Goal: Information Seeking & Learning: Learn about a topic

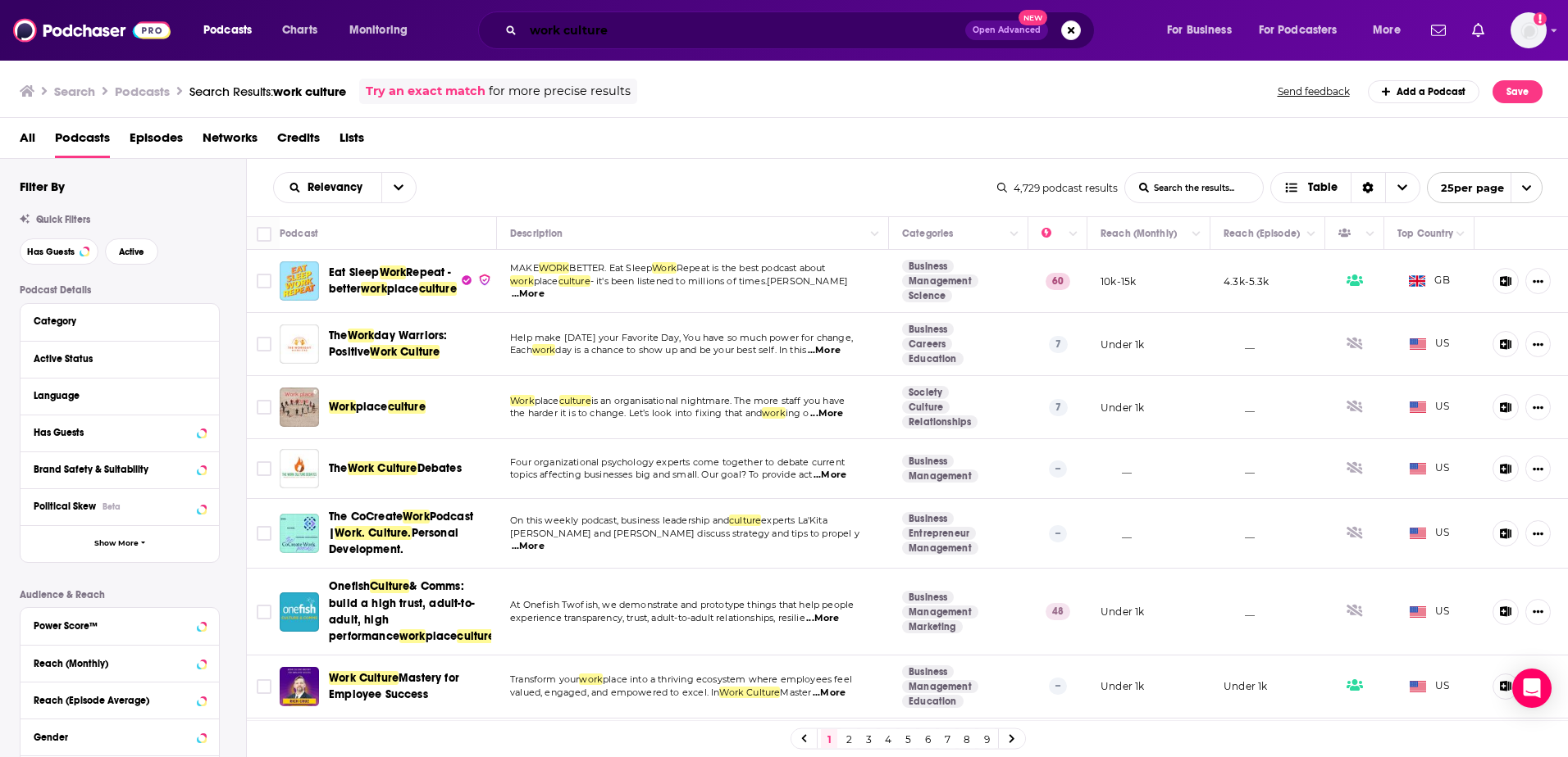
click at [576, 30] on input "work culture" at bounding box center [744, 30] width 442 height 27
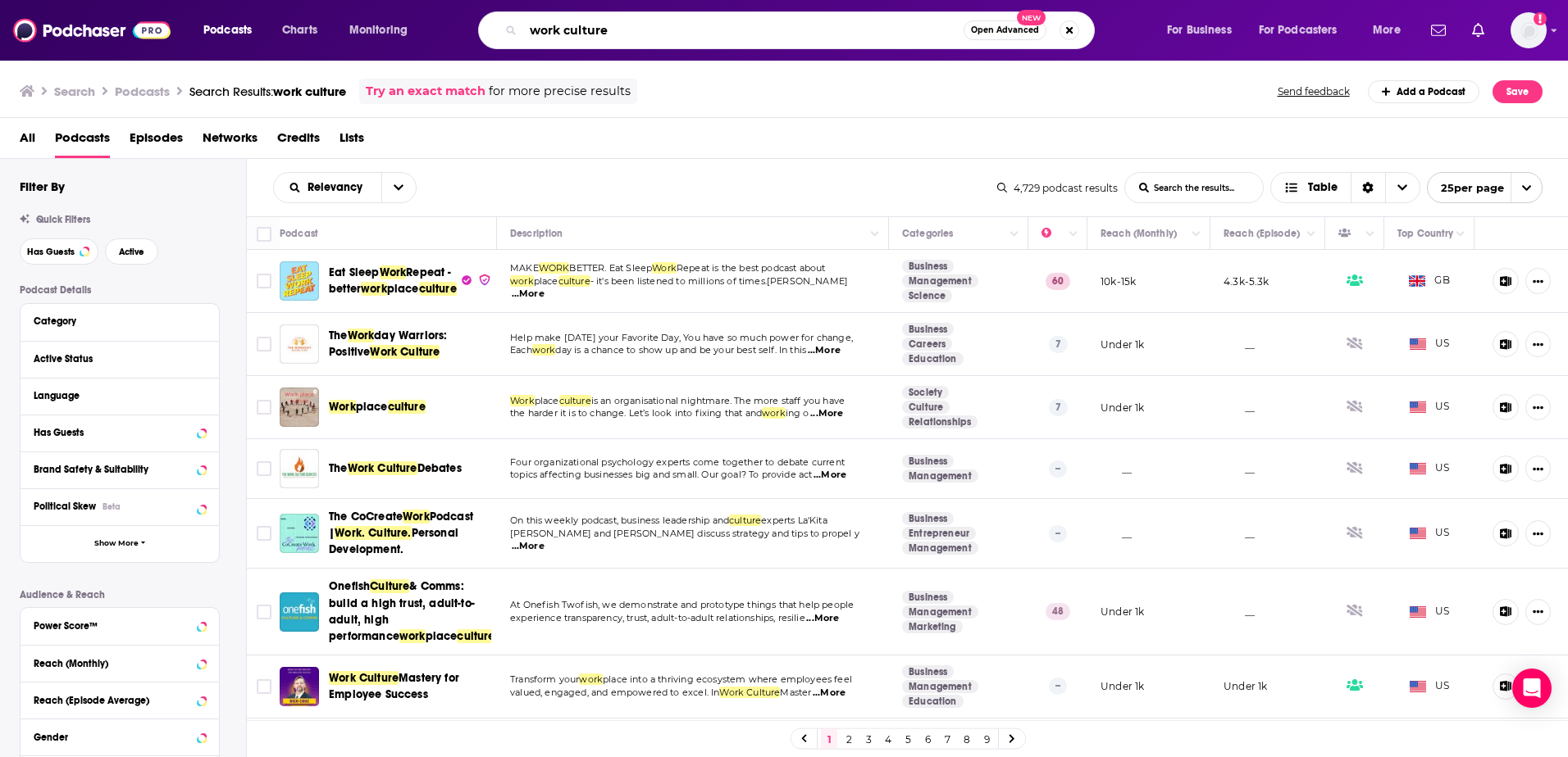
click at [576, 30] on input "work culture" at bounding box center [743, 30] width 440 height 27
type input "tech talks daily"
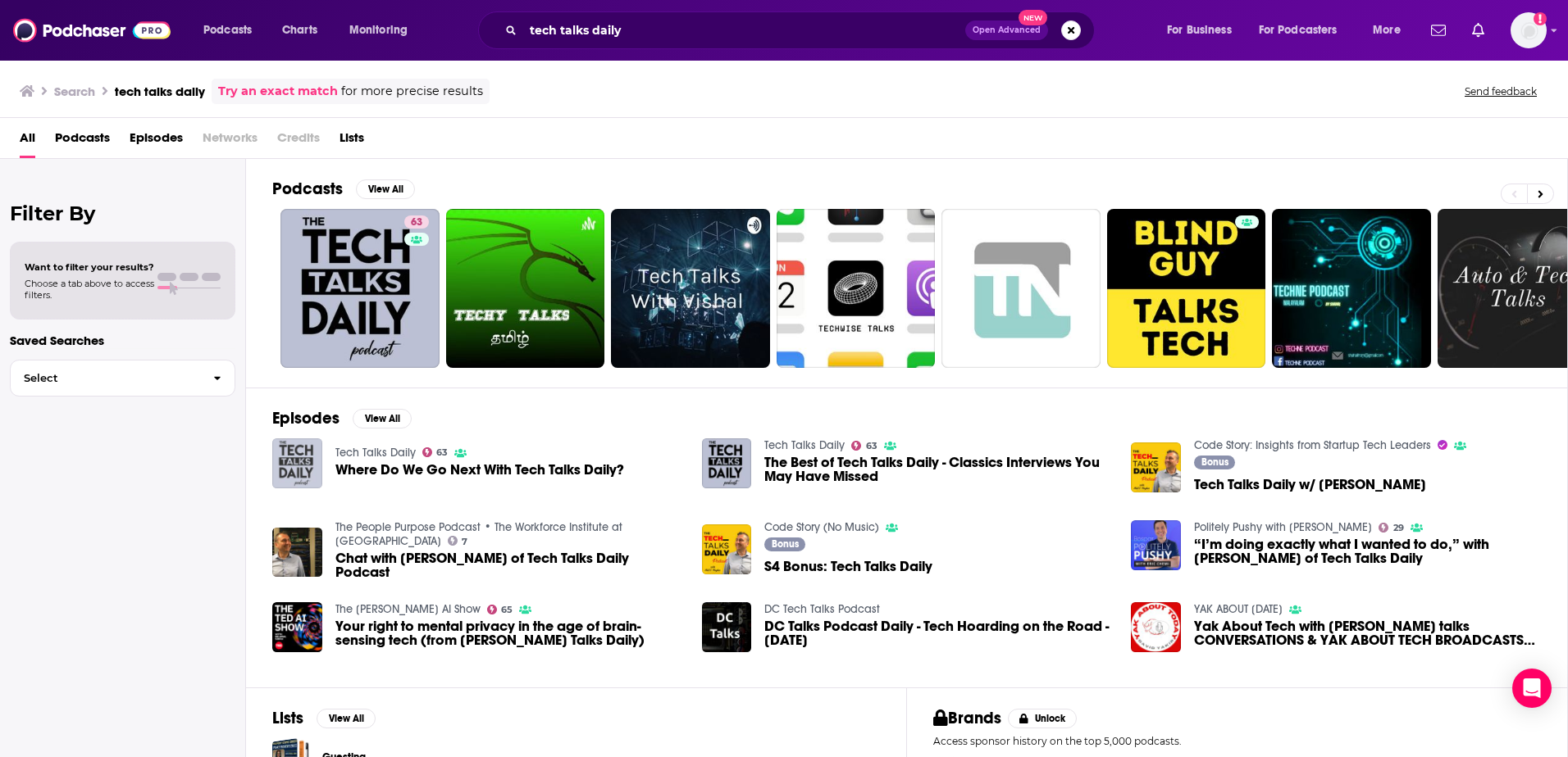
click at [306, 462] on img "Where Do We Go Next With Tech Talks Daily?" at bounding box center [297, 464] width 50 height 50
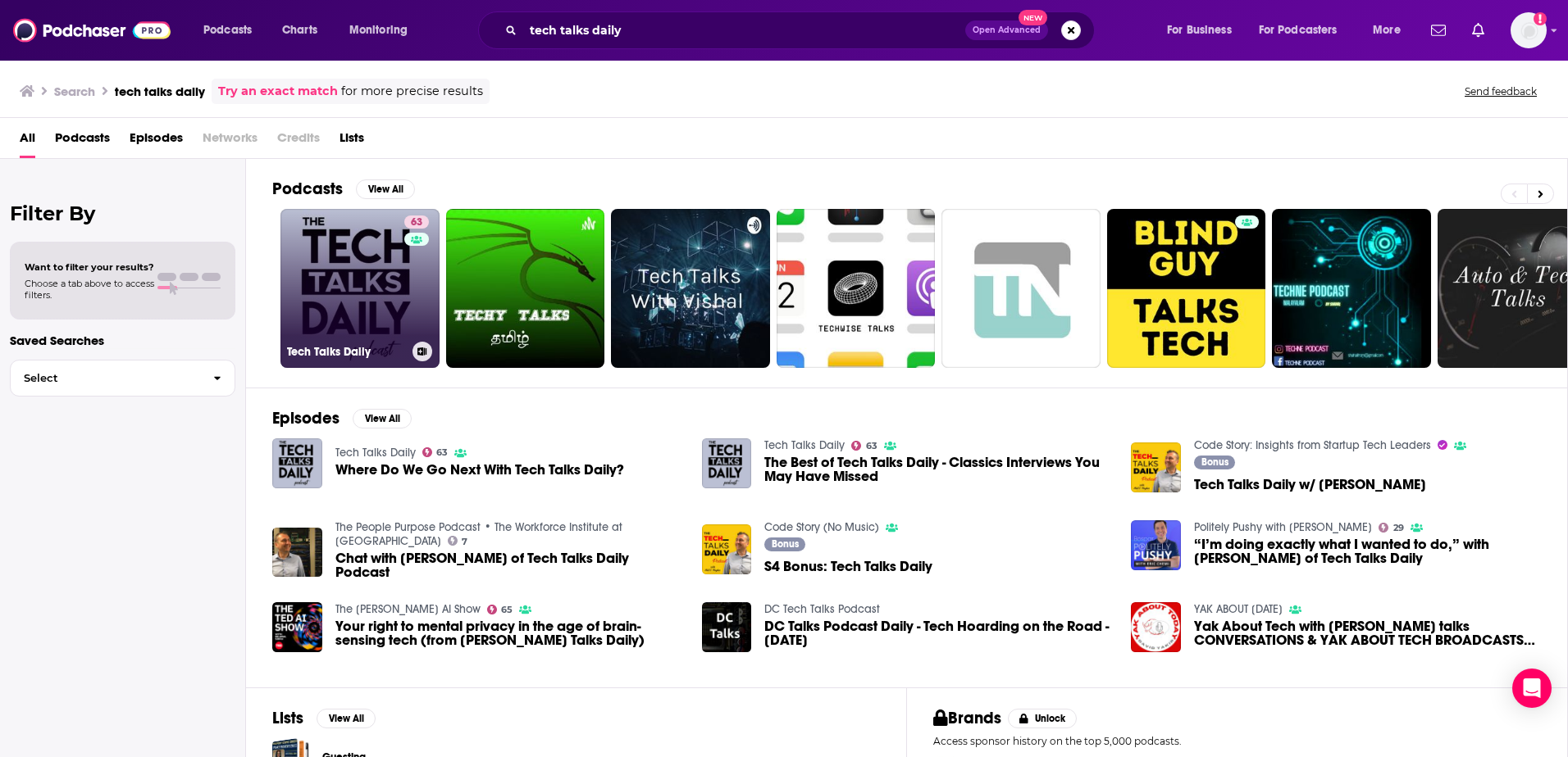
click at [345, 302] on link "63 Tech Talks Daily" at bounding box center [360, 288] width 159 height 159
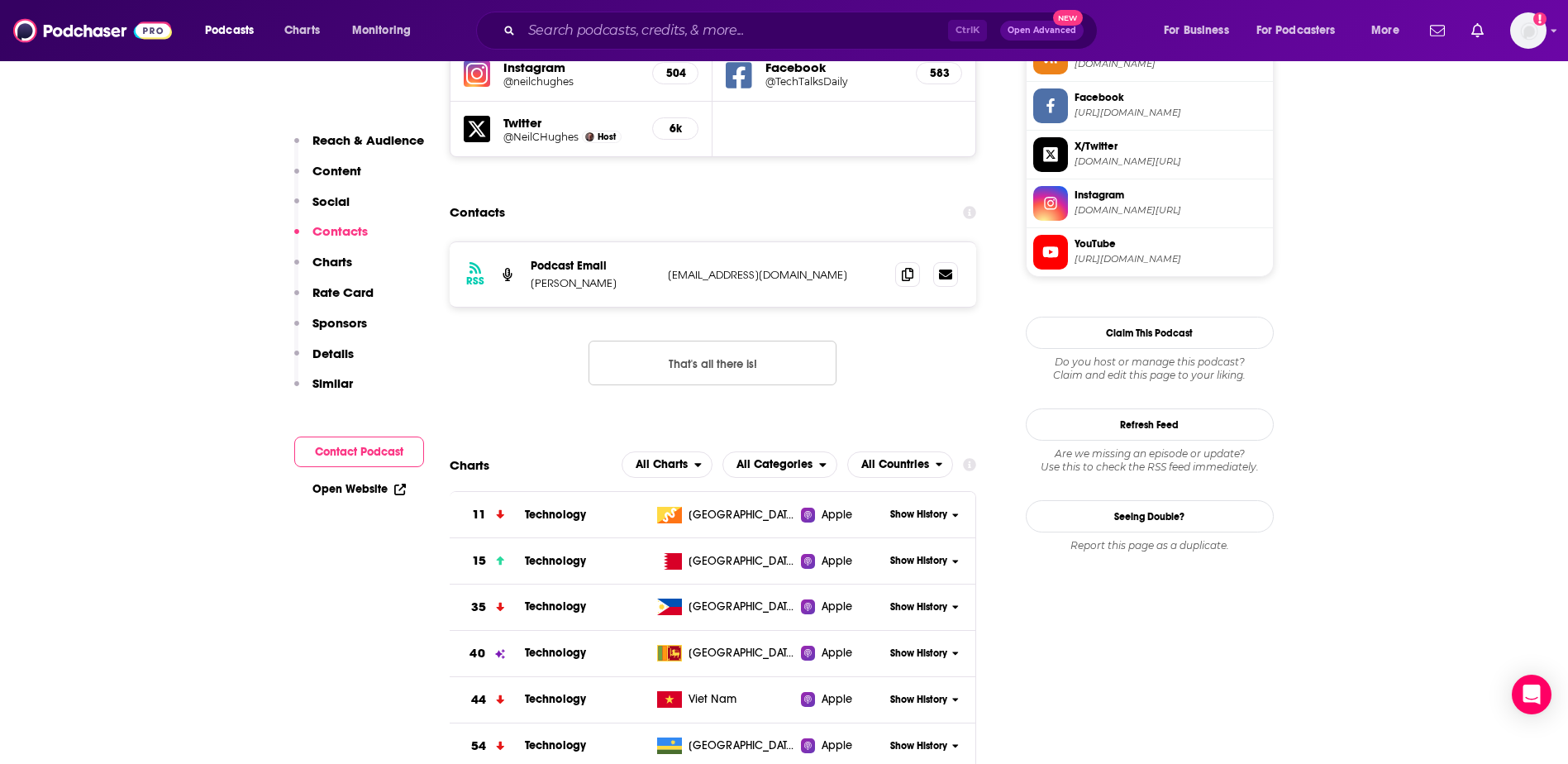
scroll to position [1654, 0]
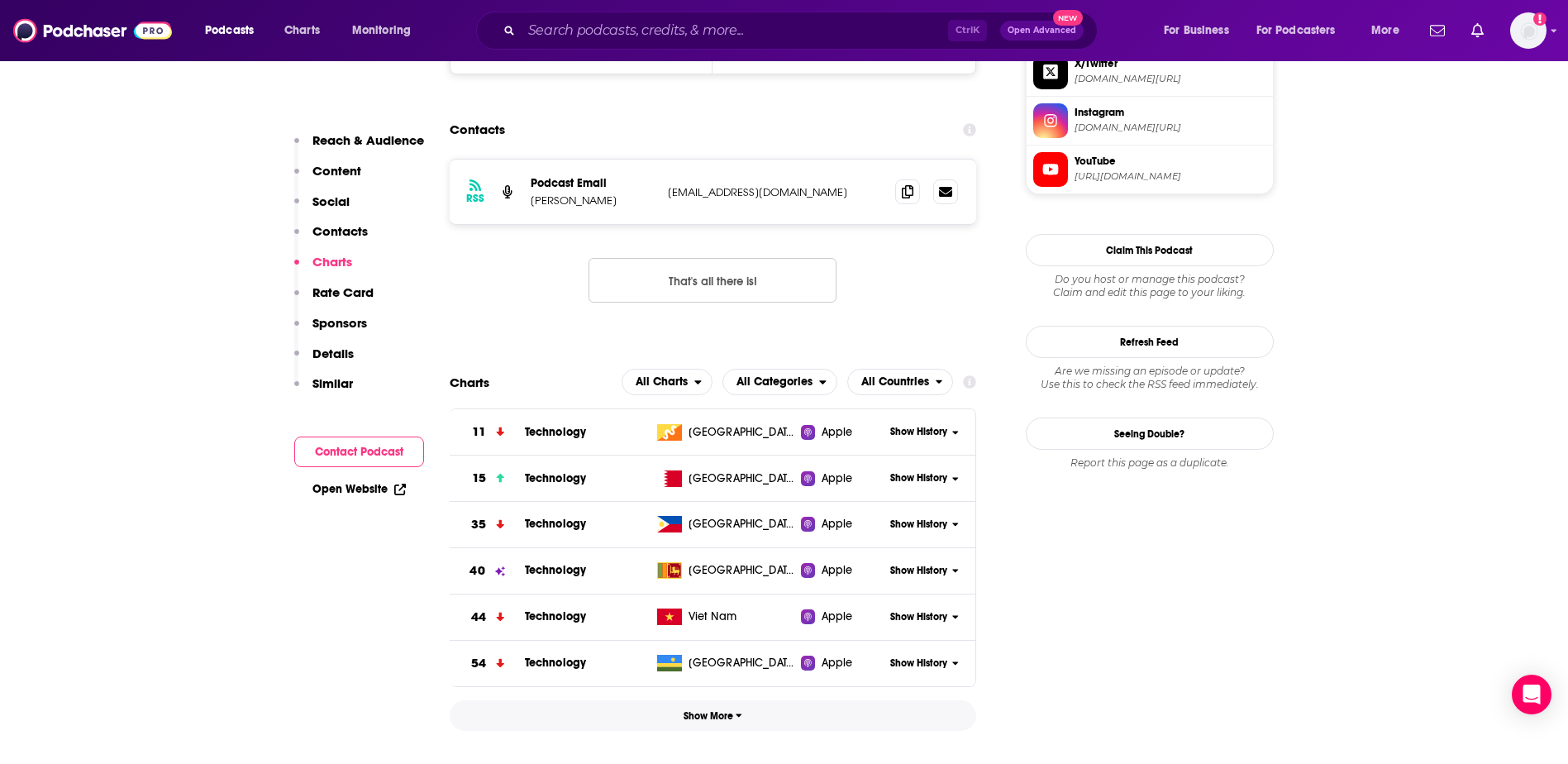
click at [725, 710] on span "Show More" at bounding box center [713, 716] width 58 height 11
click at [898, 376] on span "All Countries" at bounding box center [894, 382] width 68 height 11
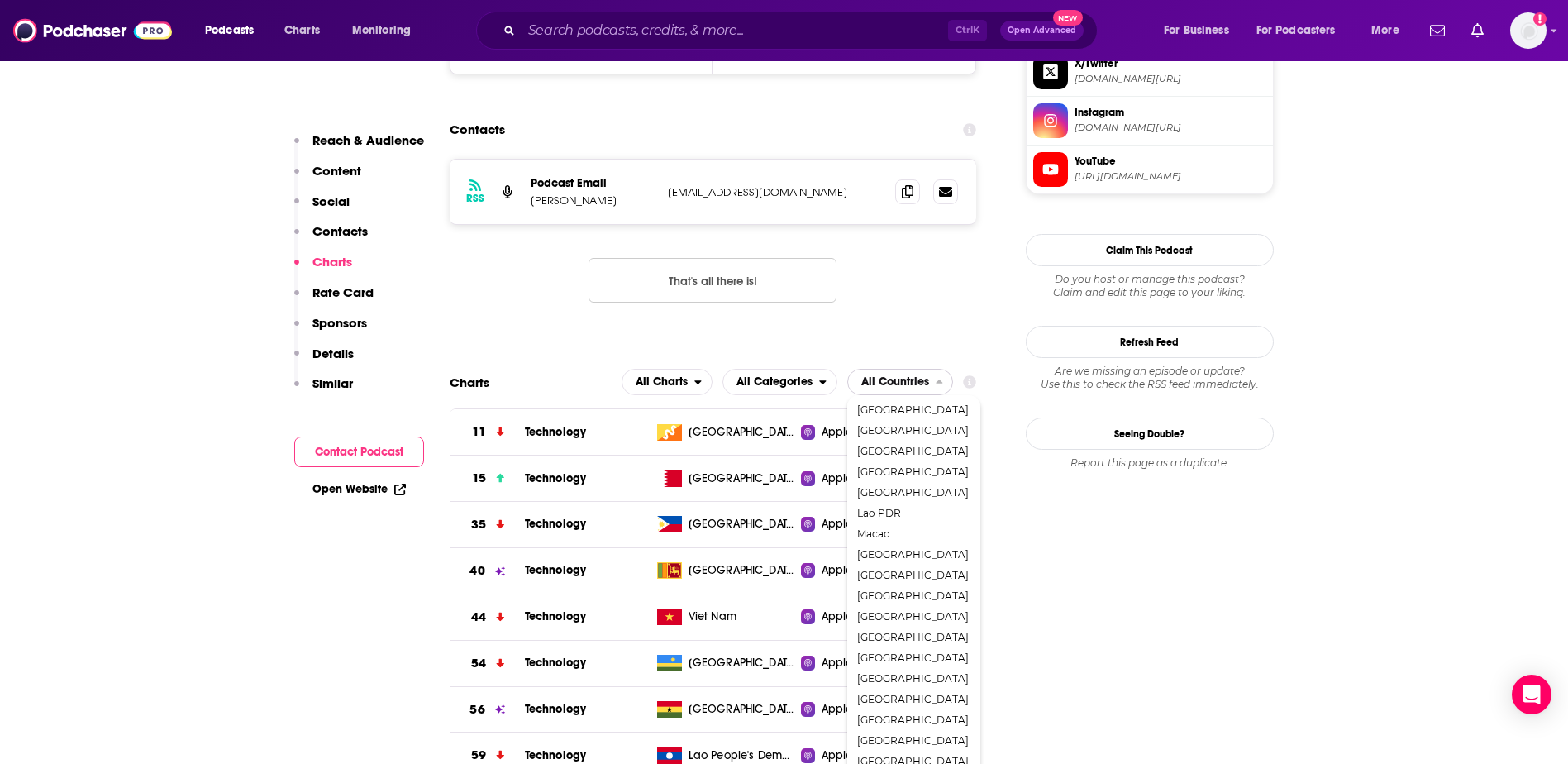
scroll to position [146, 0]
click at [936, 729] on span "[GEOGRAPHIC_DATA]" at bounding box center [913, 733] width 111 height 10
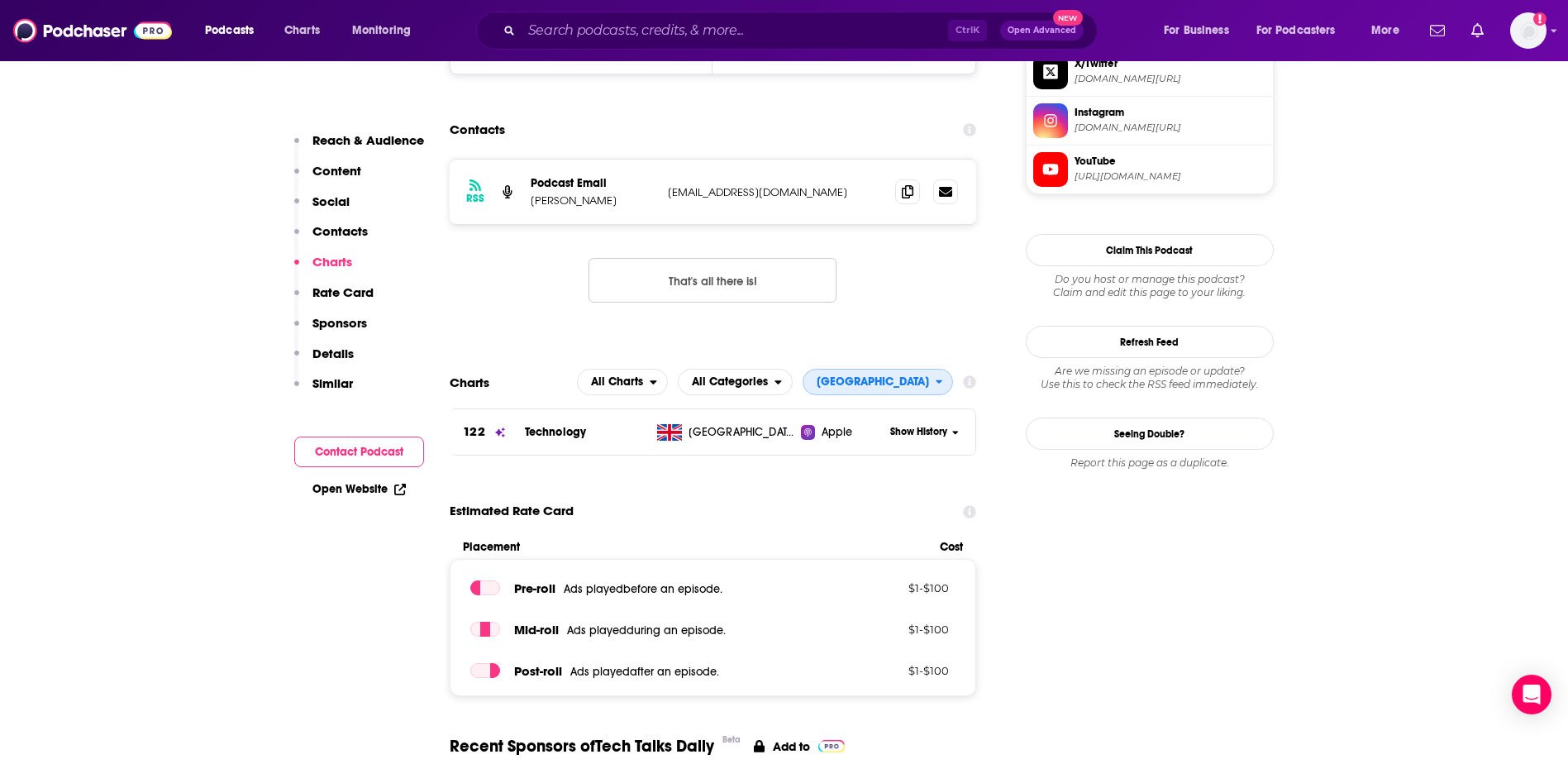
scroll to position [1406, 0]
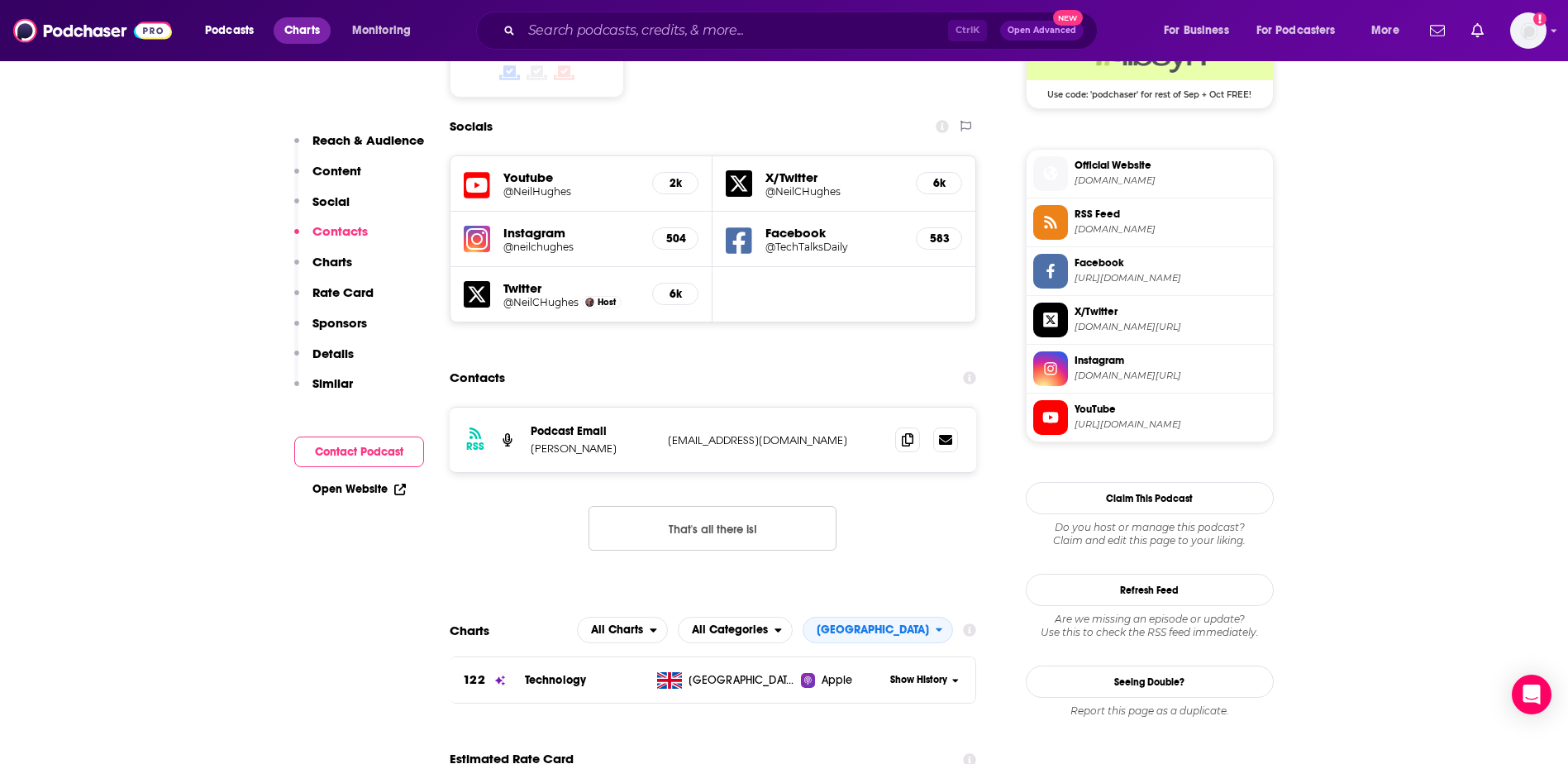
click at [293, 34] on span "Charts" at bounding box center [302, 30] width 35 height 23
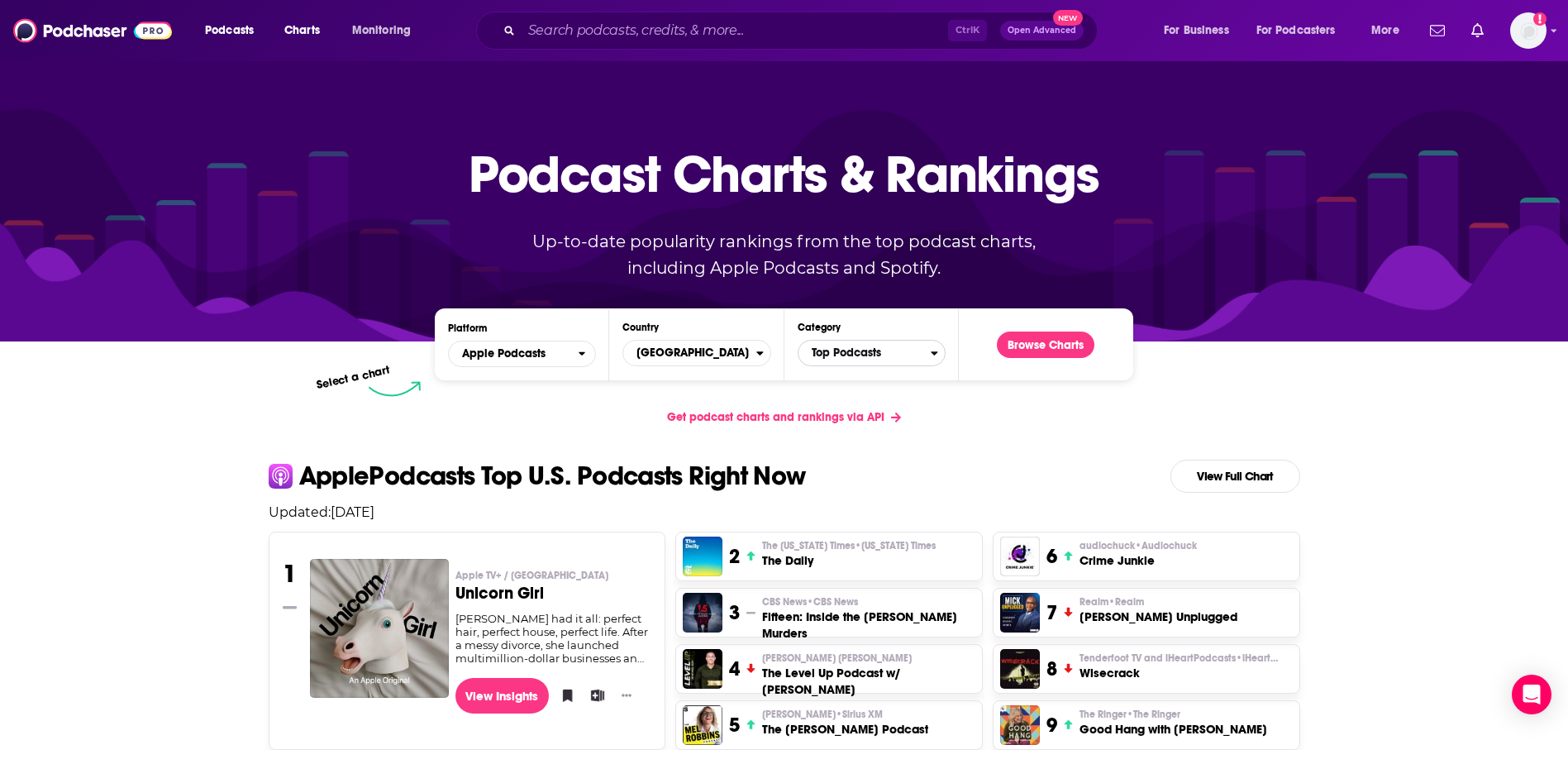
click at [868, 353] on span "Top Podcasts" at bounding box center [865, 353] width 133 height 28
click at [889, 431] on button "Business / Careers" at bounding box center [871, 428] width 133 height 19
click at [1043, 345] on button "Browse Charts" at bounding box center [1046, 344] width 97 height 27
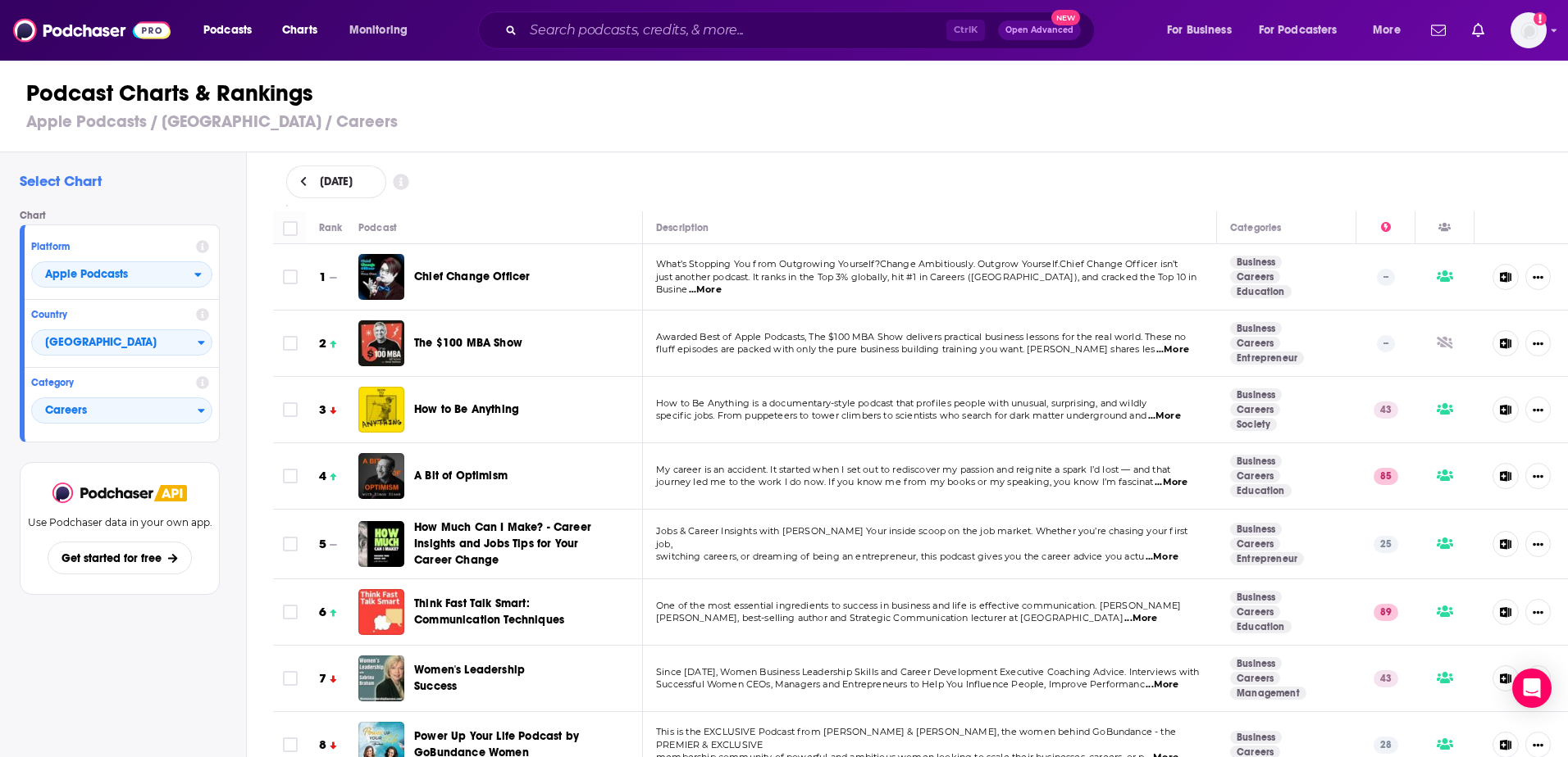
click at [427, 271] on span "Chief Change Officer" at bounding box center [472, 276] width 116 height 14
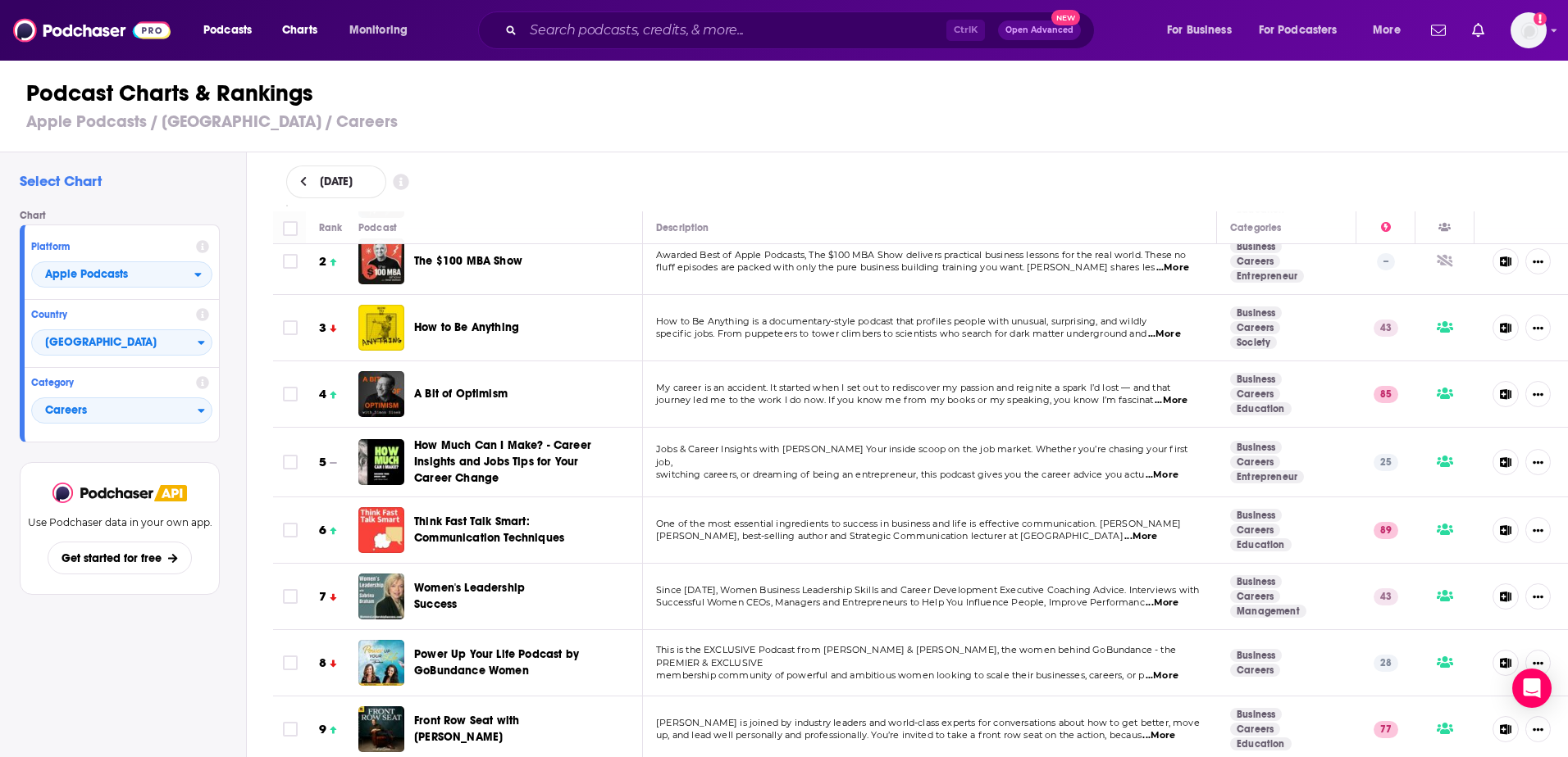
scroll to position [164, 0]
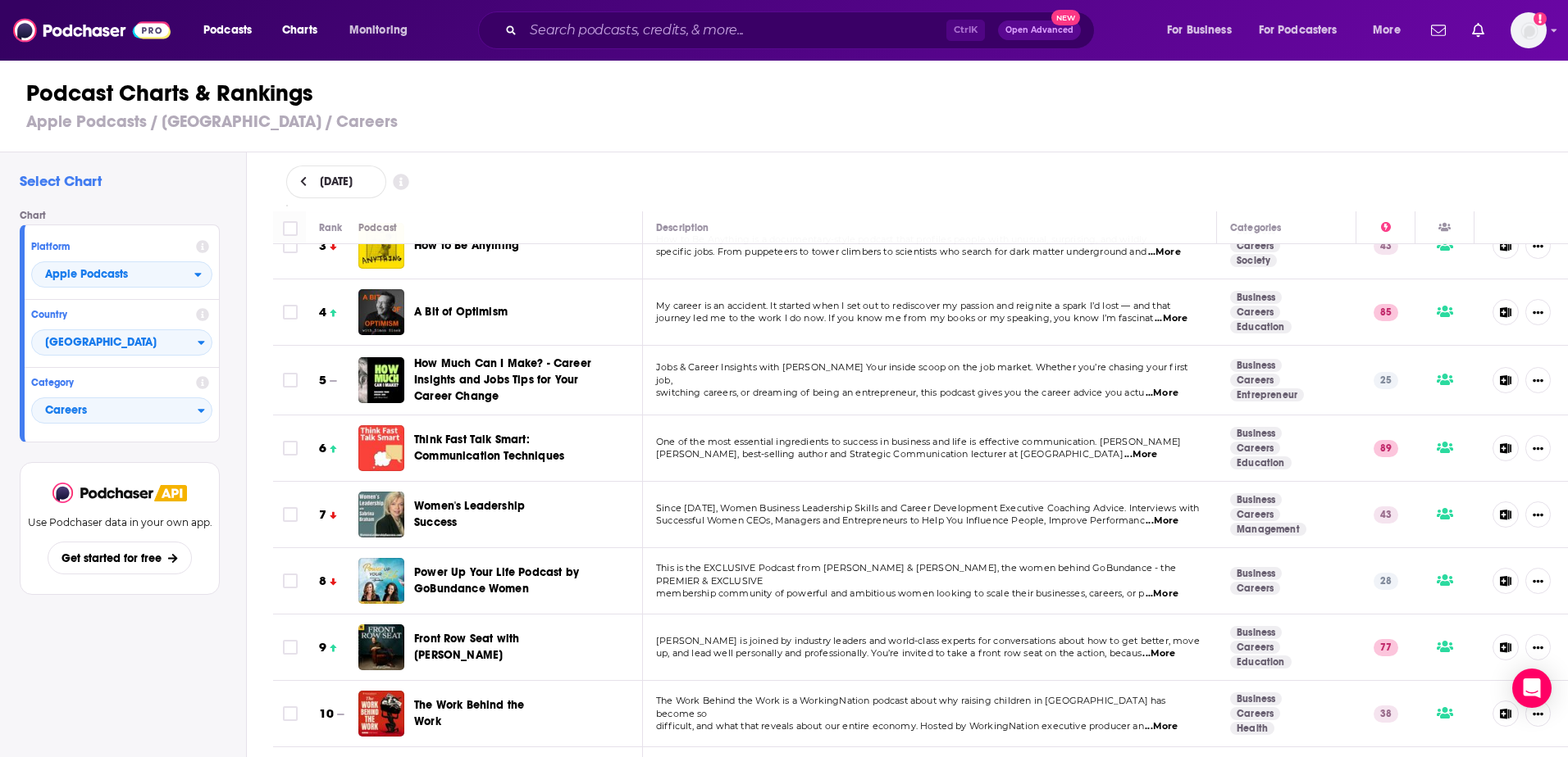
click at [425, 499] on span "Women's Leadership Success" at bounding box center [469, 514] width 110 height 30
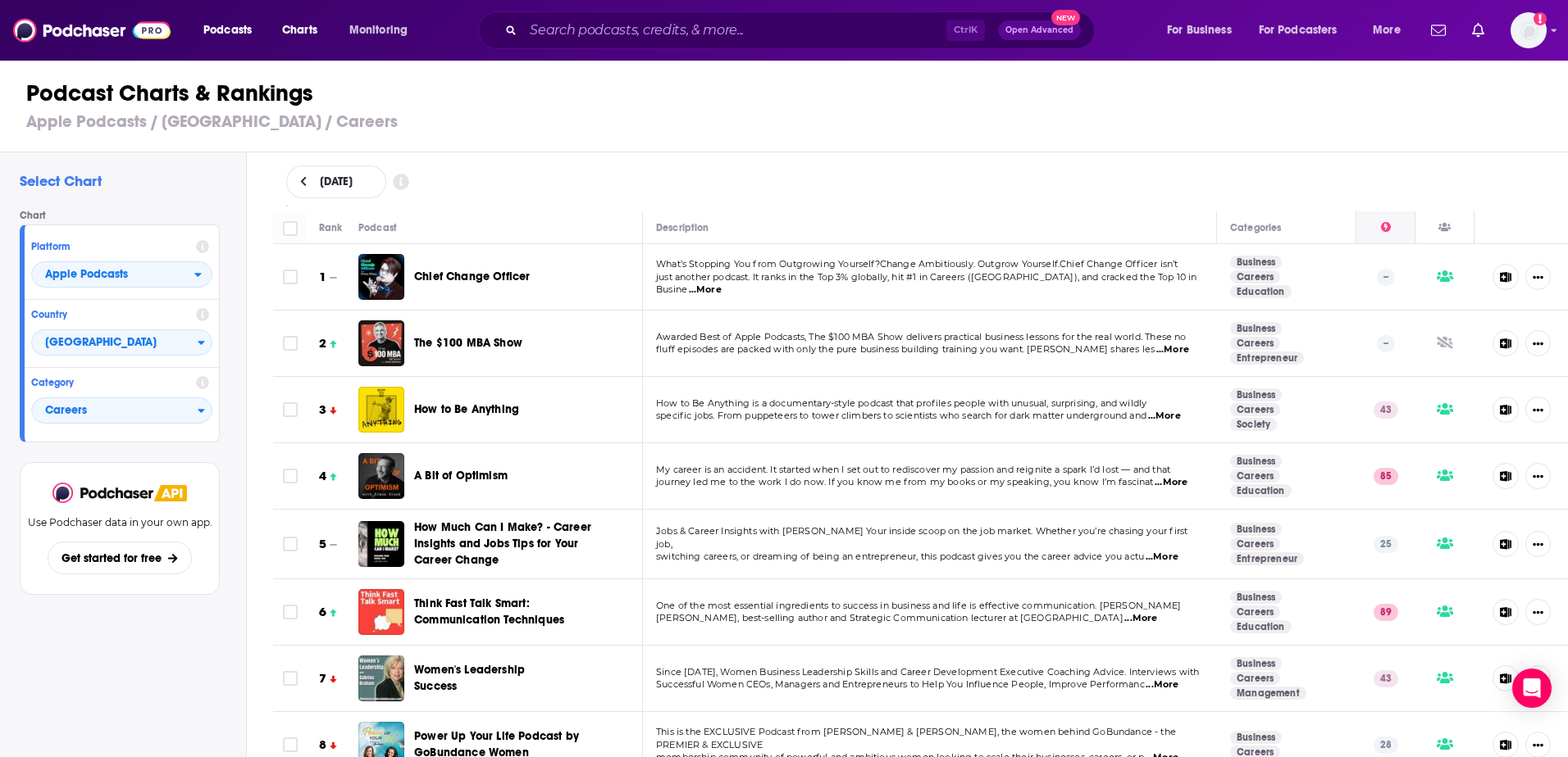
click at [1380, 222] on icon at bounding box center [1385, 226] width 10 height 10
click at [1380, 229] on icon at bounding box center [1385, 226] width 10 height 10
click at [176, 338] on span "[GEOGRAPHIC_DATA]" at bounding box center [115, 343] width 166 height 28
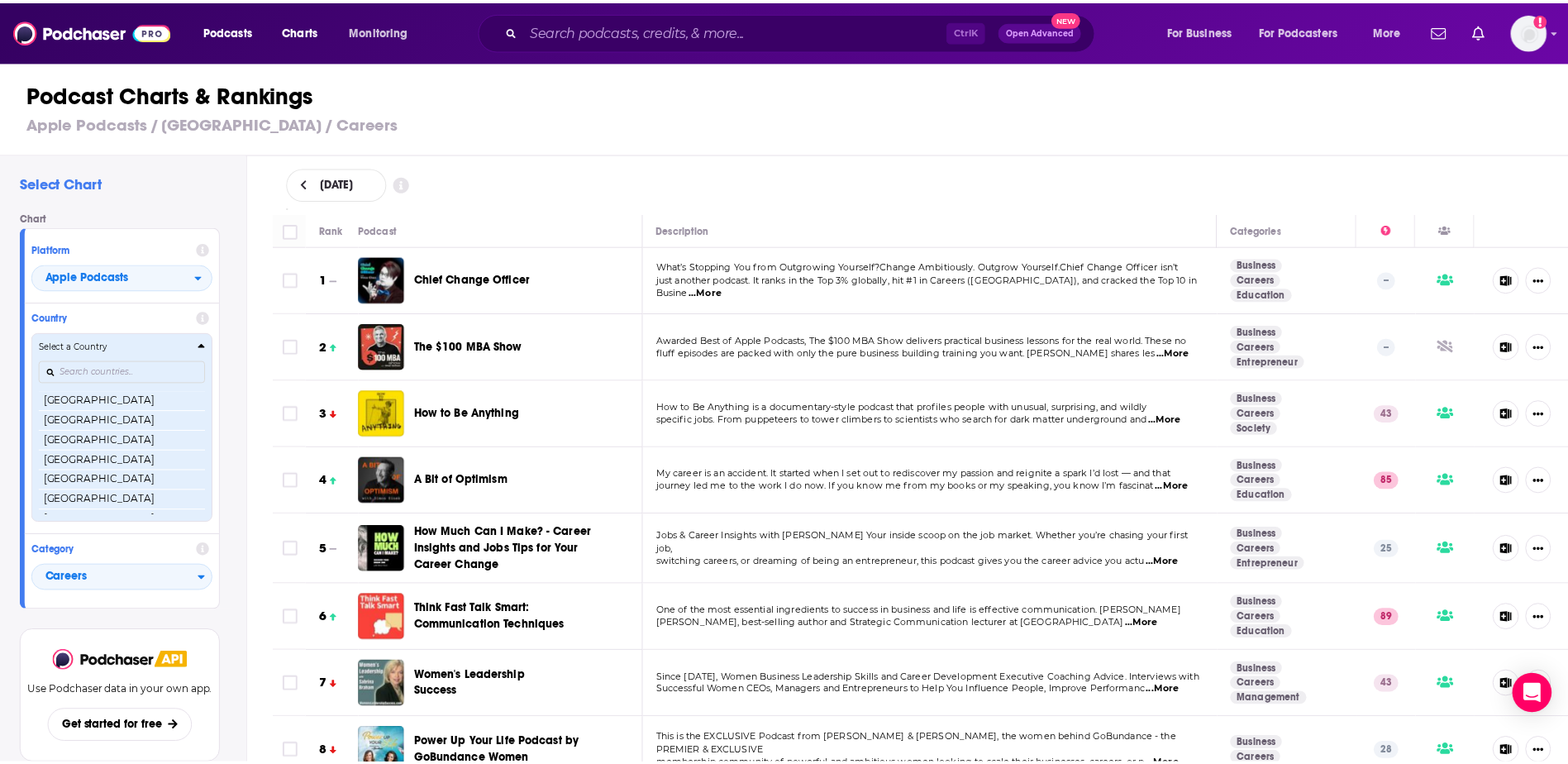
scroll to position [3196, 0]
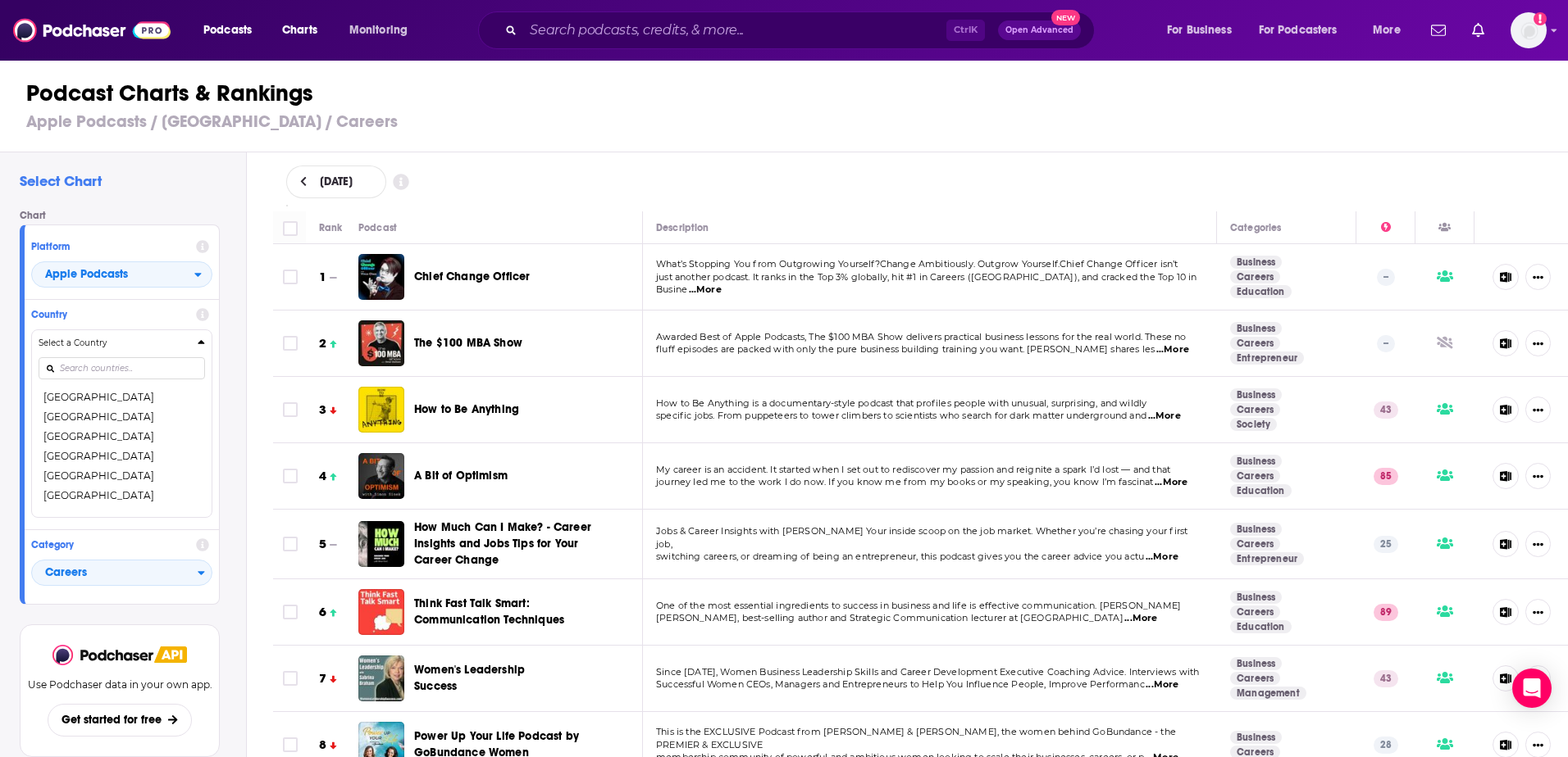
drag, startPoint x: 155, startPoint y: 496, endPoint x: 167, endPoint y: 463, distance: 35.1
click at [154, 497] on button "[GEOGRAPHIC_DATA]" at bounding box center [121, 495] width 167 height 19
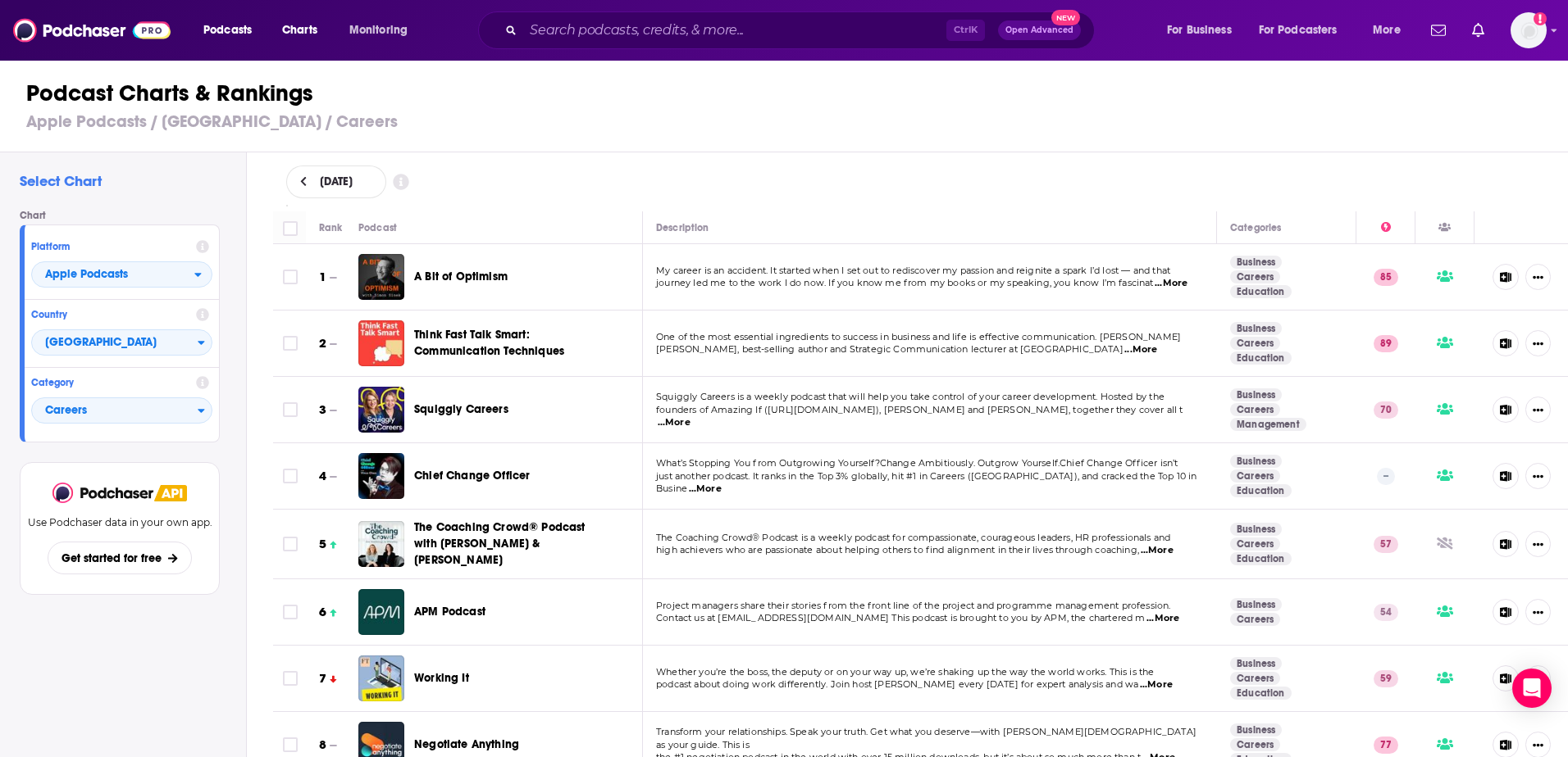
click at [444, 276] on span "A Bit of Optimism" at bounding box center [461, 276] width 94 height 14
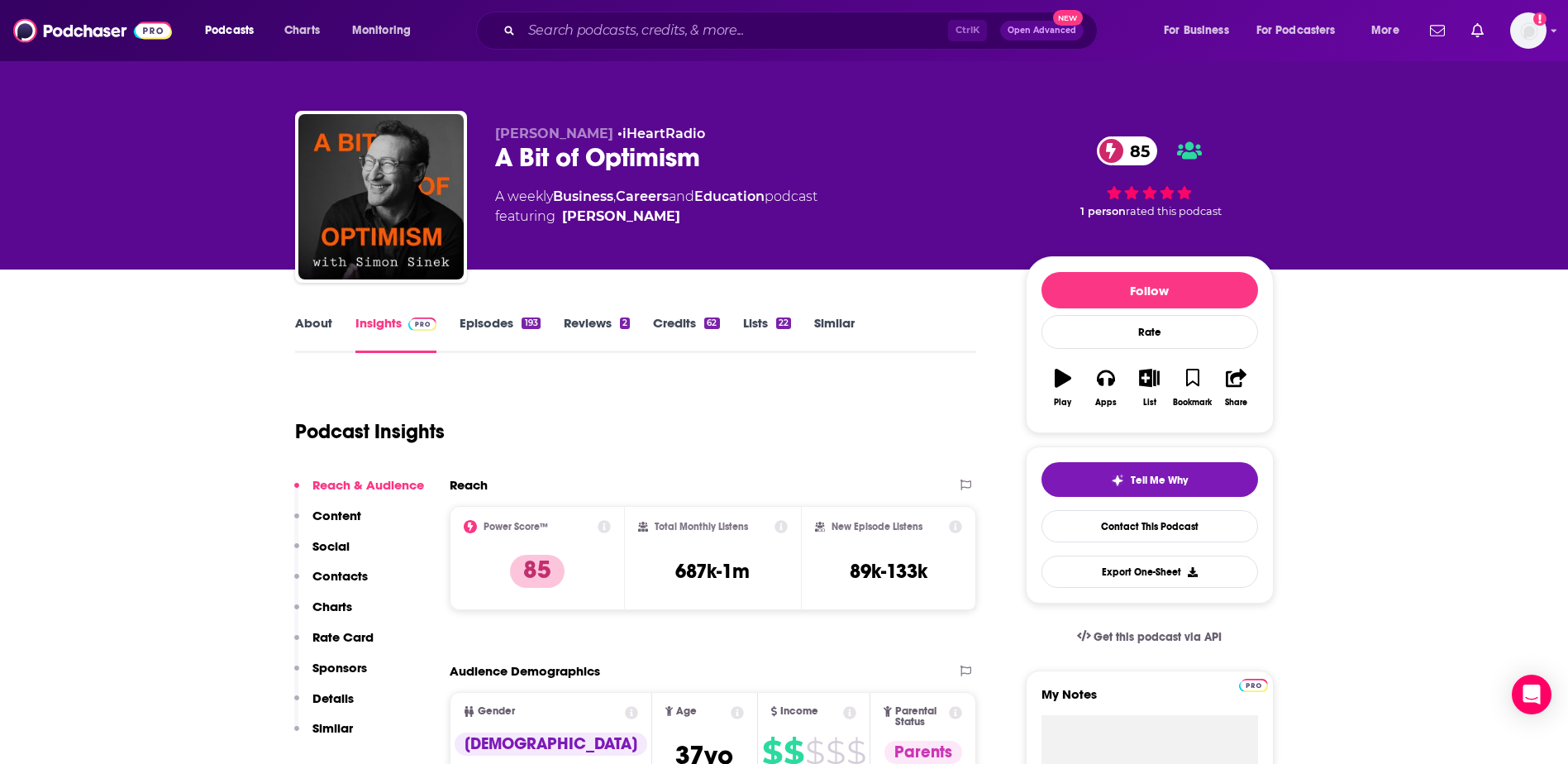
click at [487, 322] on link "Episodes 193" at bounding box center [499, 333] width 80 height 38
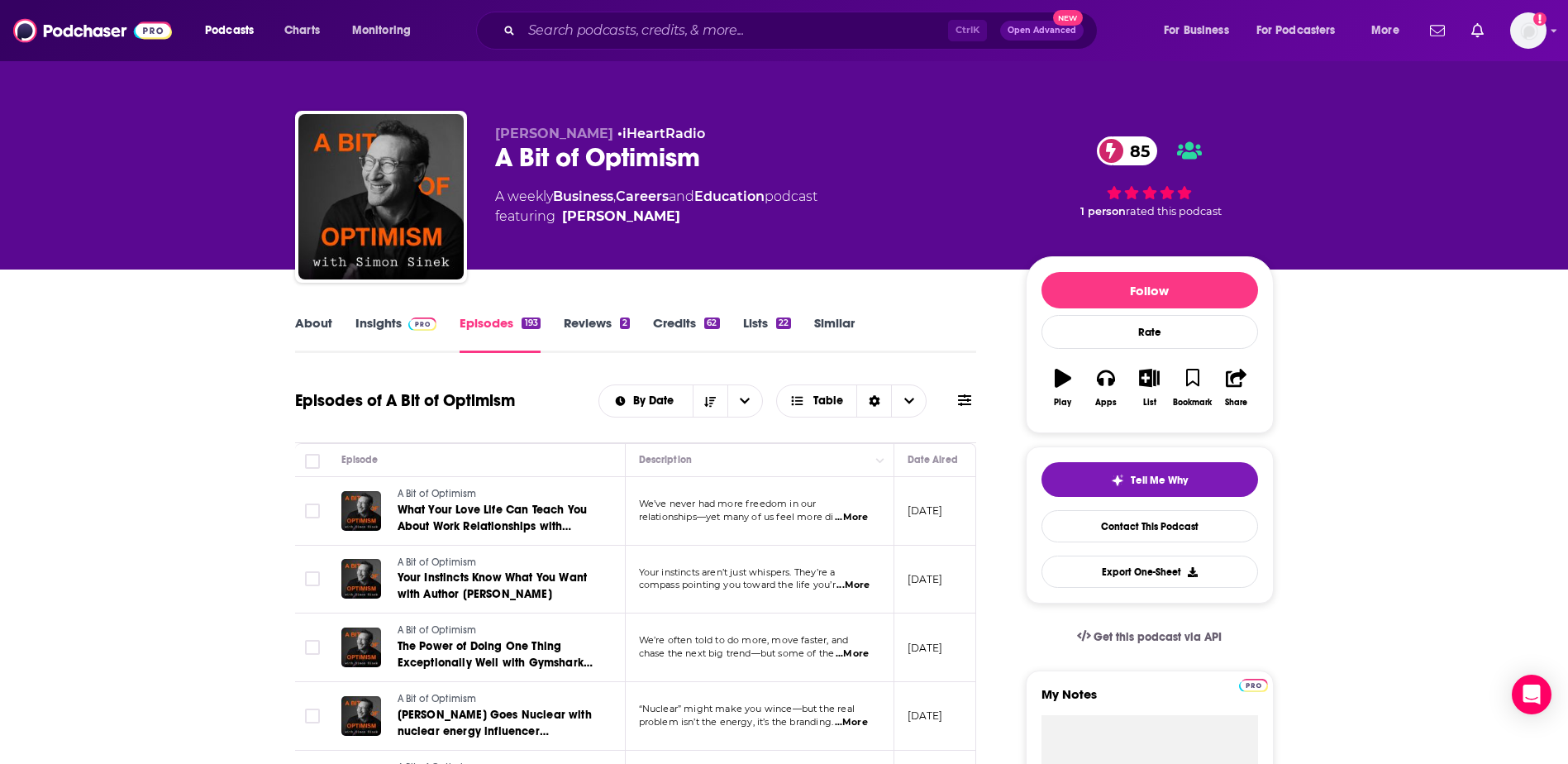
click at [850, 511] on span "...More" at bounding box center [852, 518] width 33 height 13
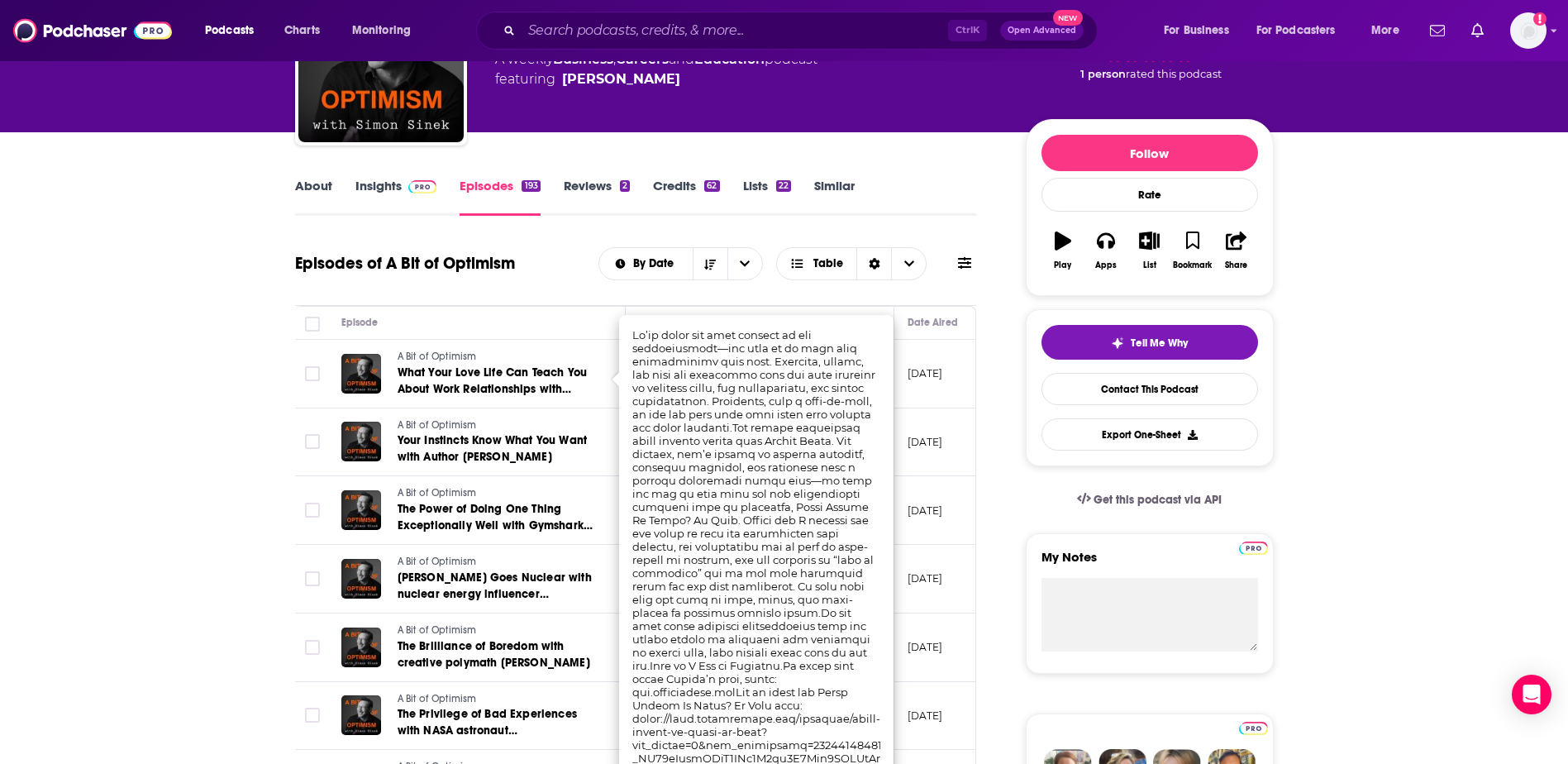
scroll to position [165, 0]
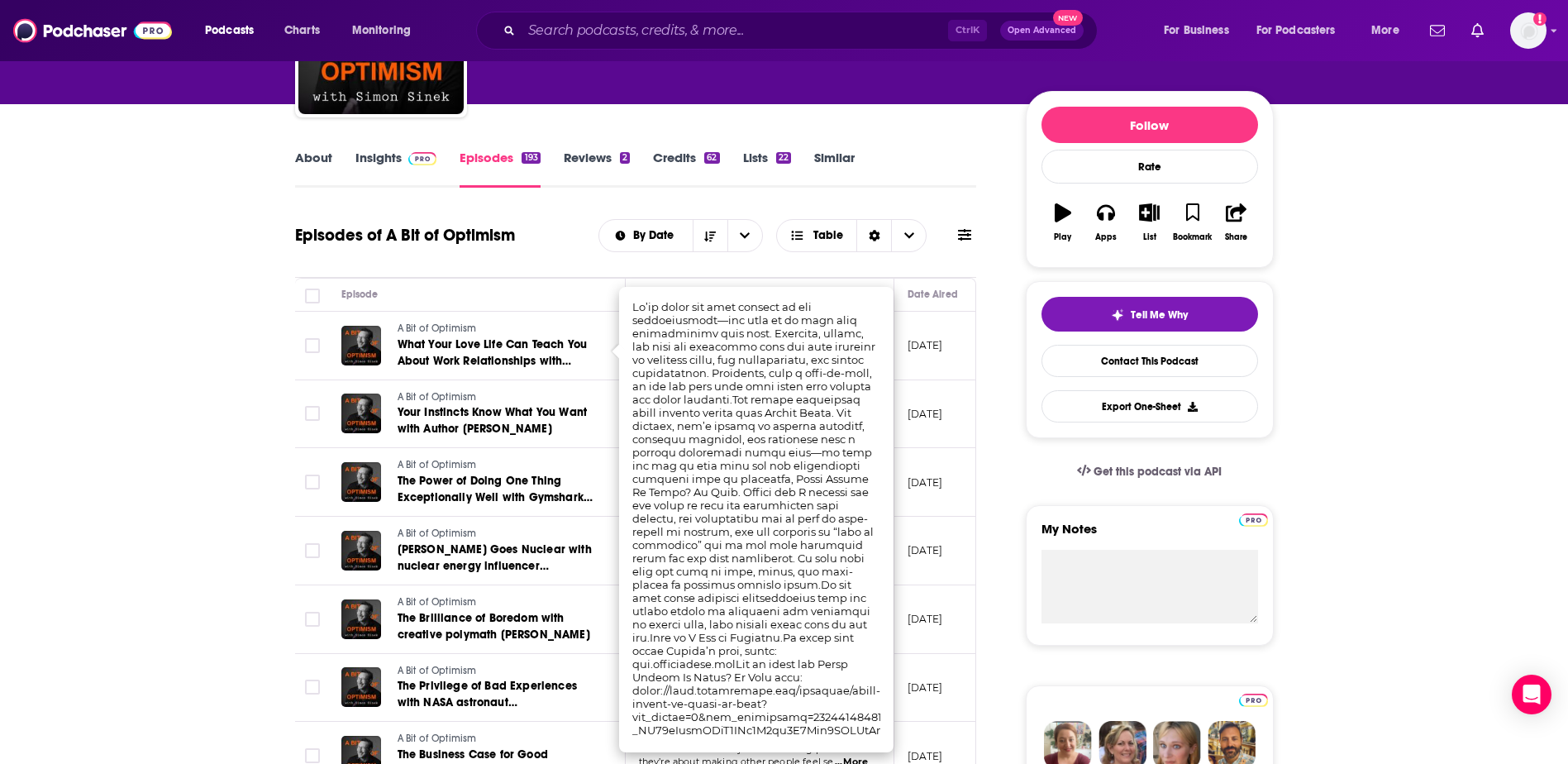
click at [1243, 520] on img at bounding box center [1253, 520] width 29 height 13
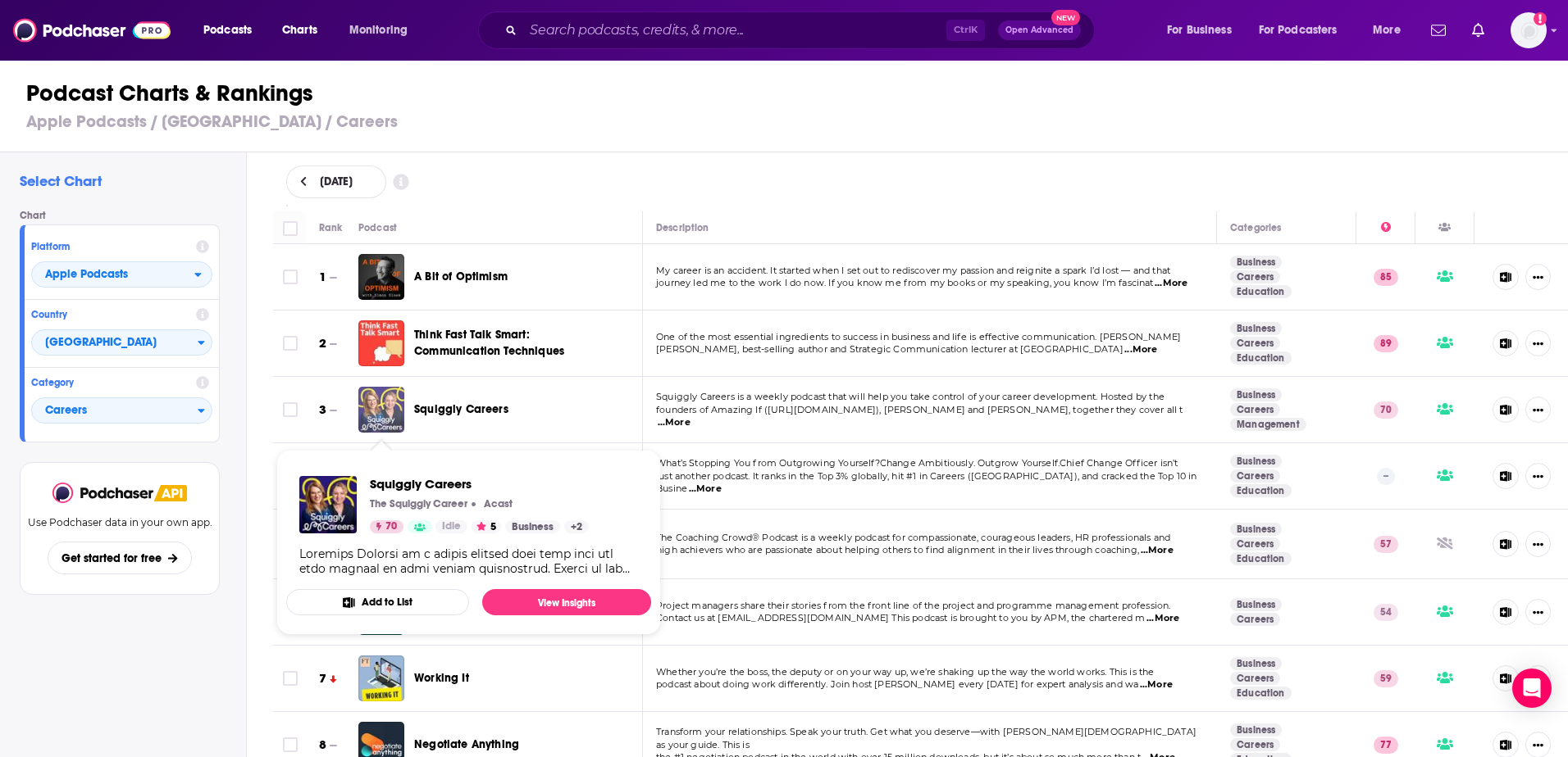
click at [395, 403] on img "Squiggly Careers" at bounding box center [381, 410] width 46 height 46
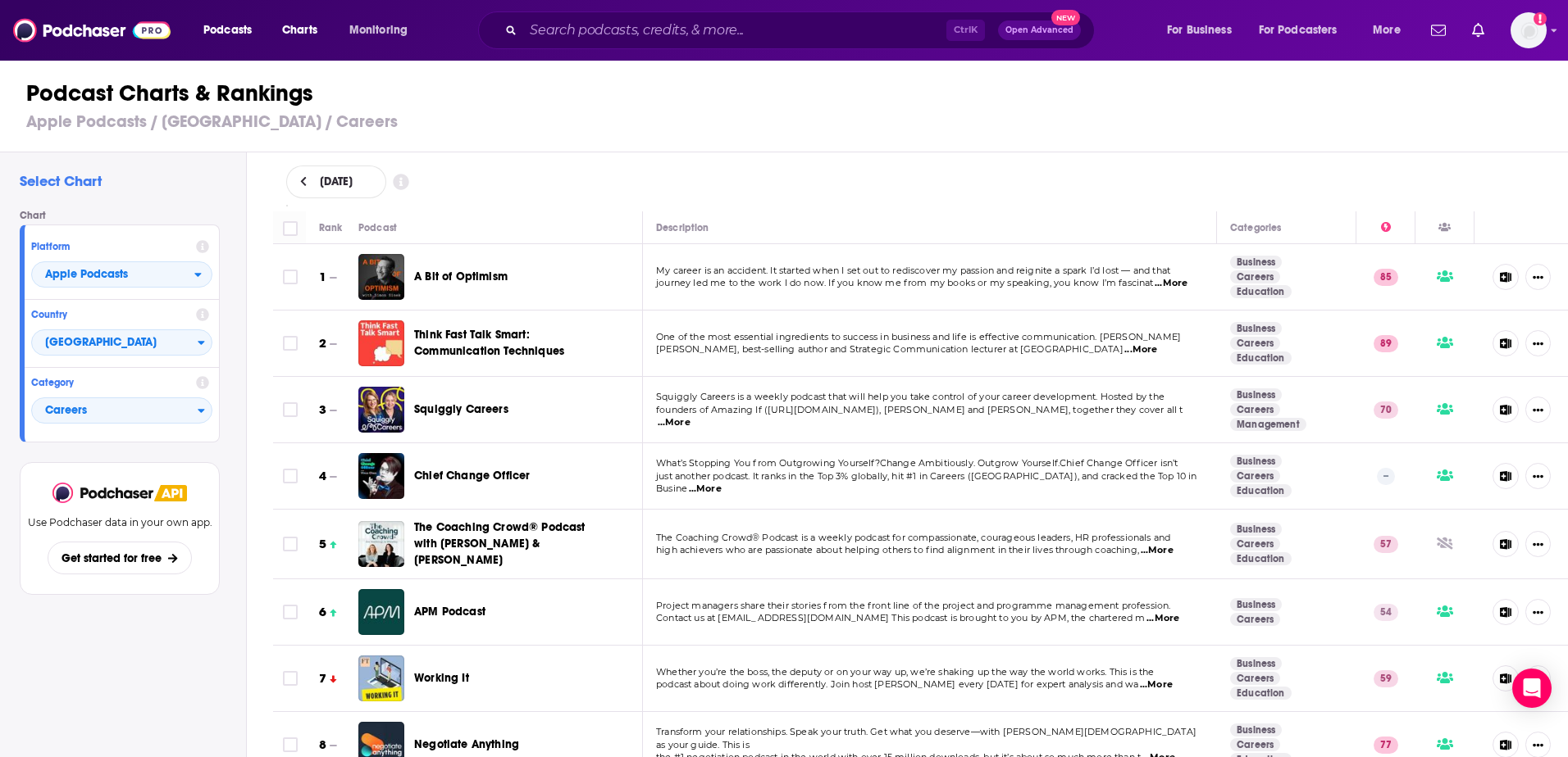
scroll to position [82, 0]
